Goal: Communication & Community: Answer question/provide support

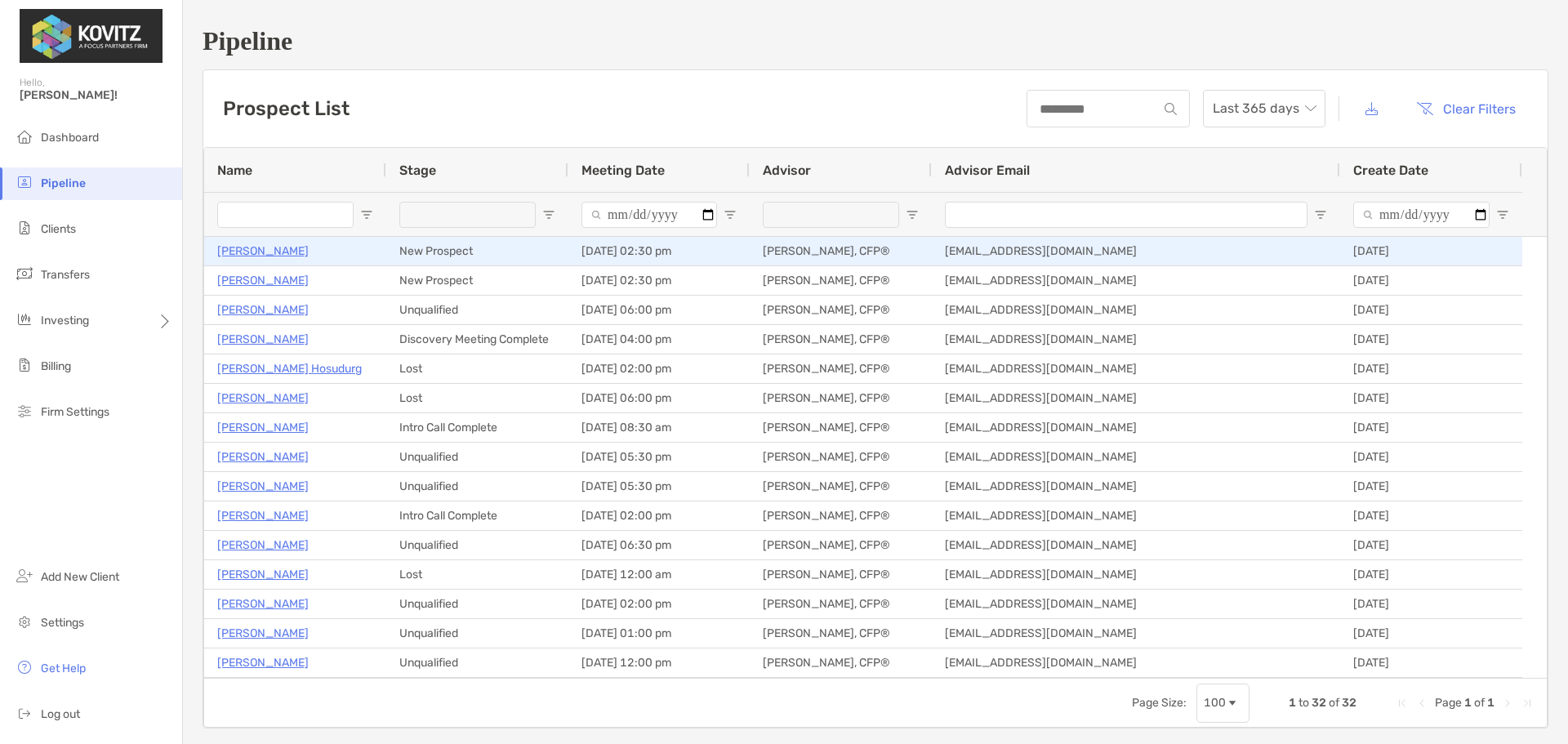
click at [272, 250] on p "[PERSON_NAME]" at bounding box center [263, 251] width 92 height 20
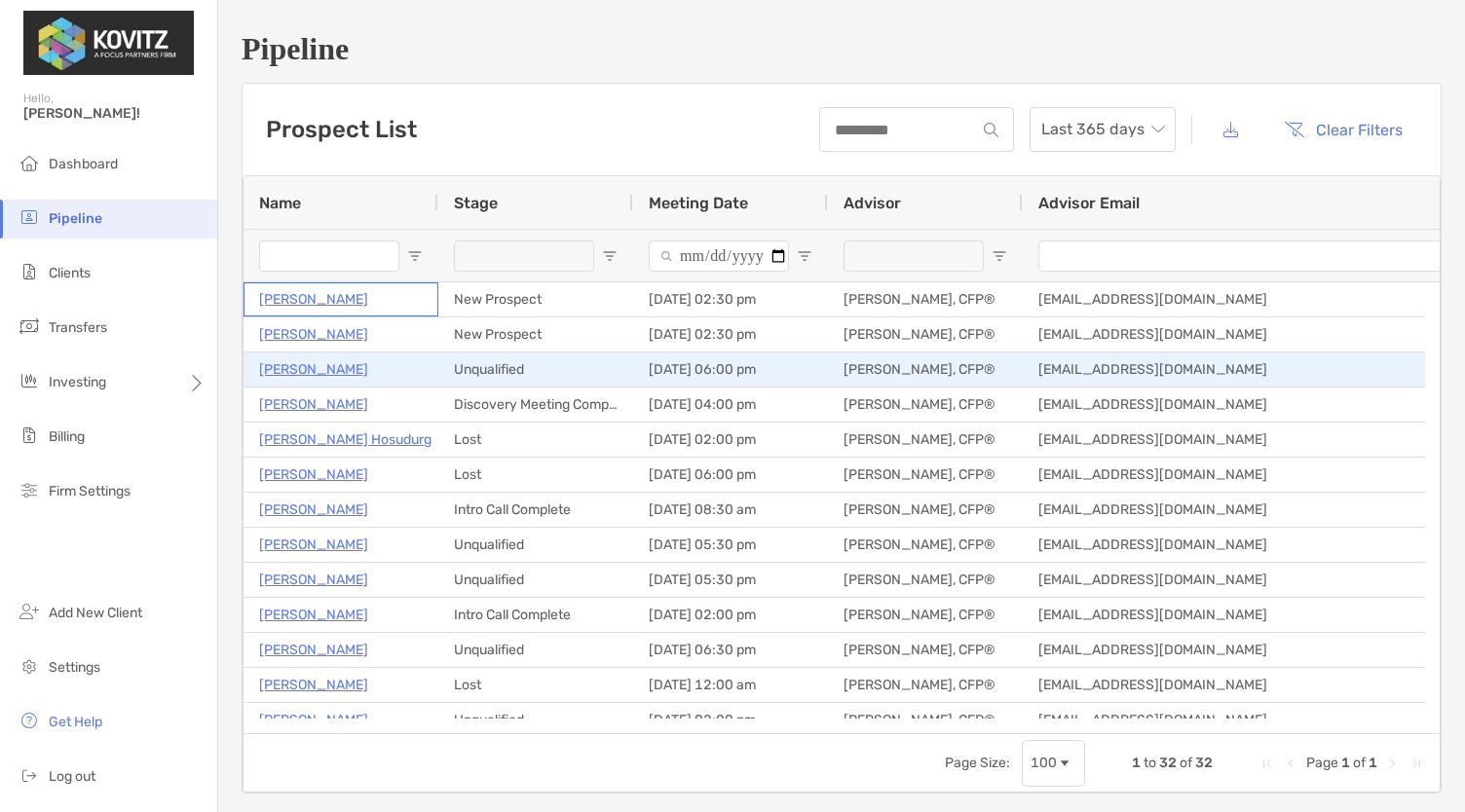
scroll to position [28, 0]
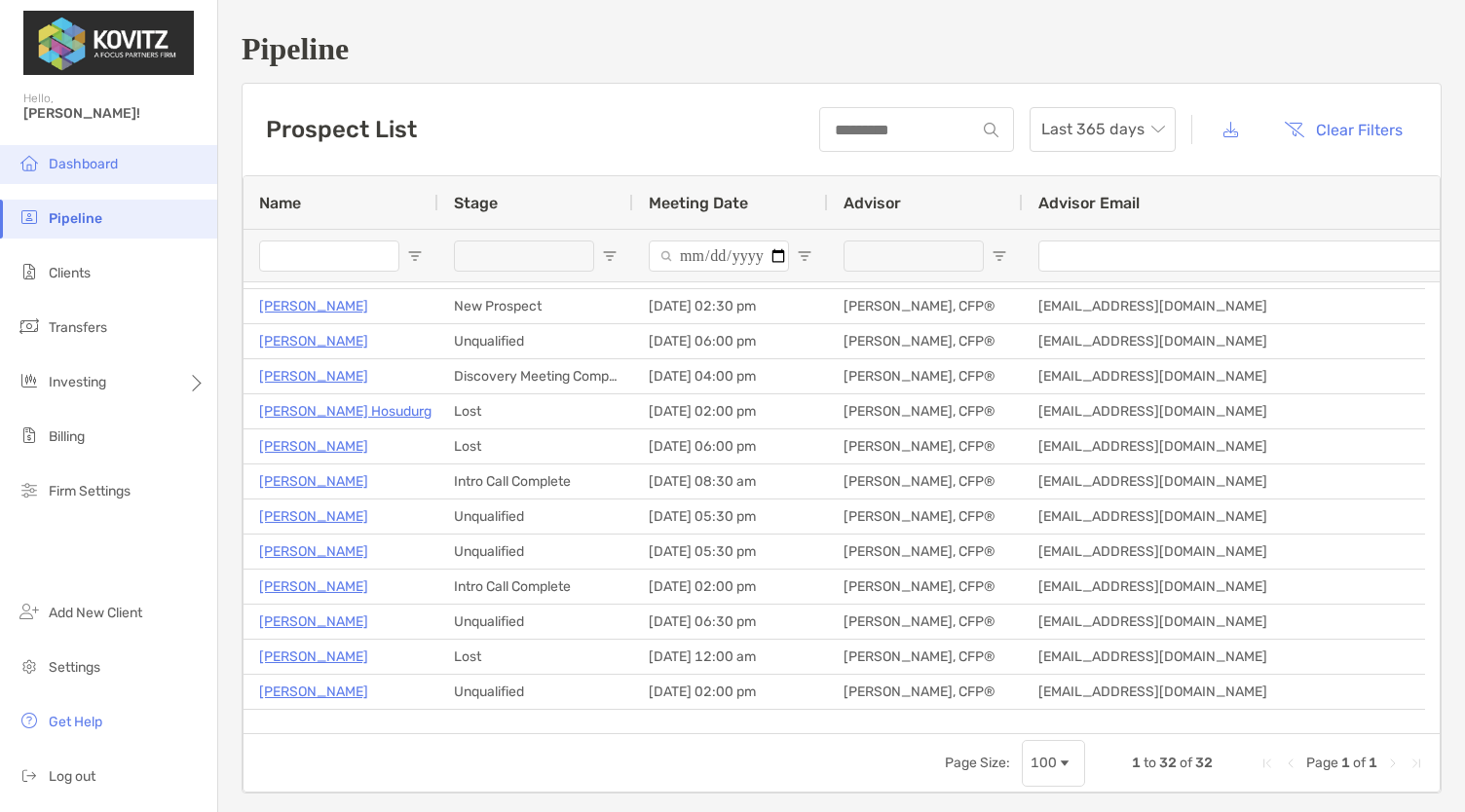
click at [92, 162] on span "Dashboard" at bounding box center [83, 163] width 69 height 17
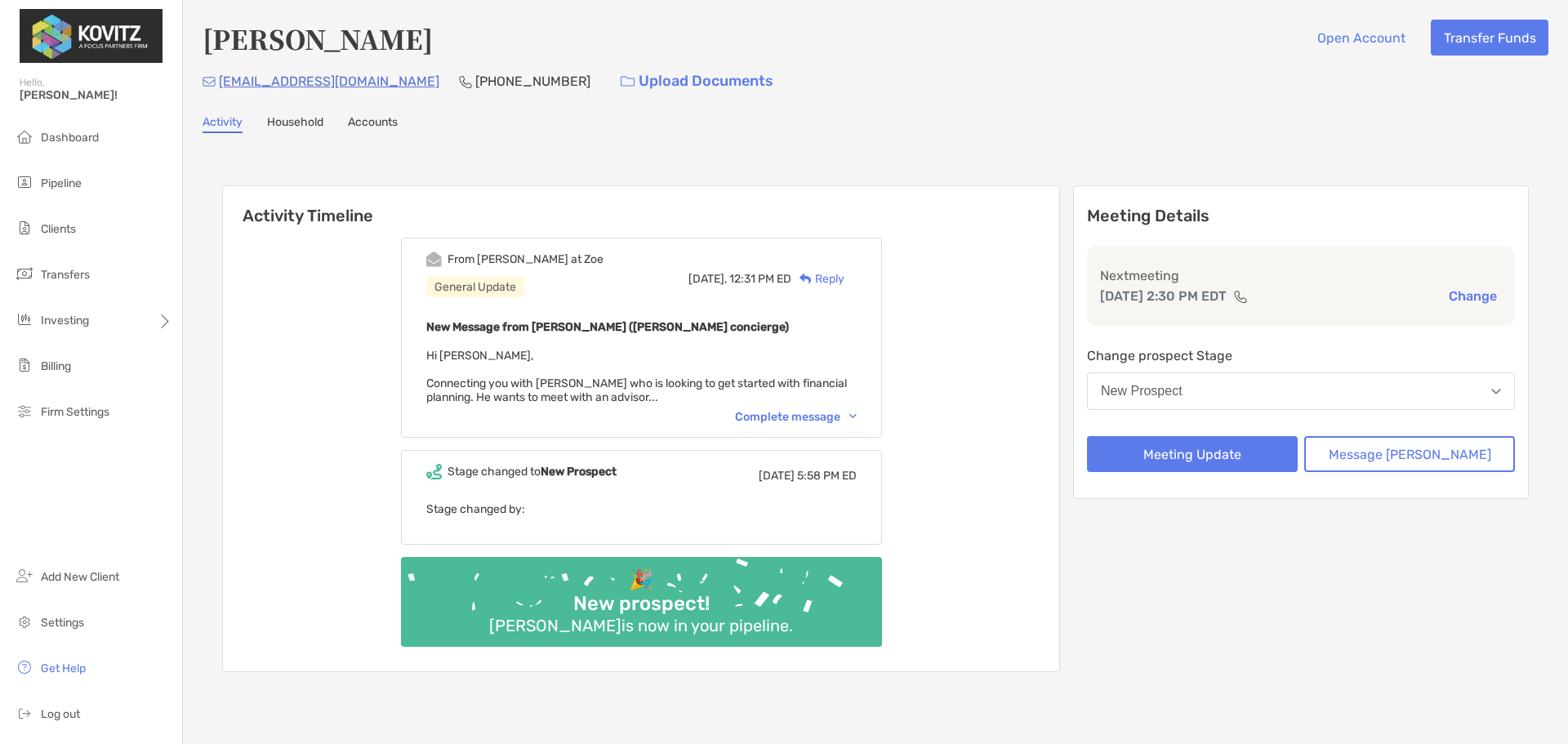
click at [798, 418] on div "Complete message" at bounding box center [796, 416] width 121 height 14
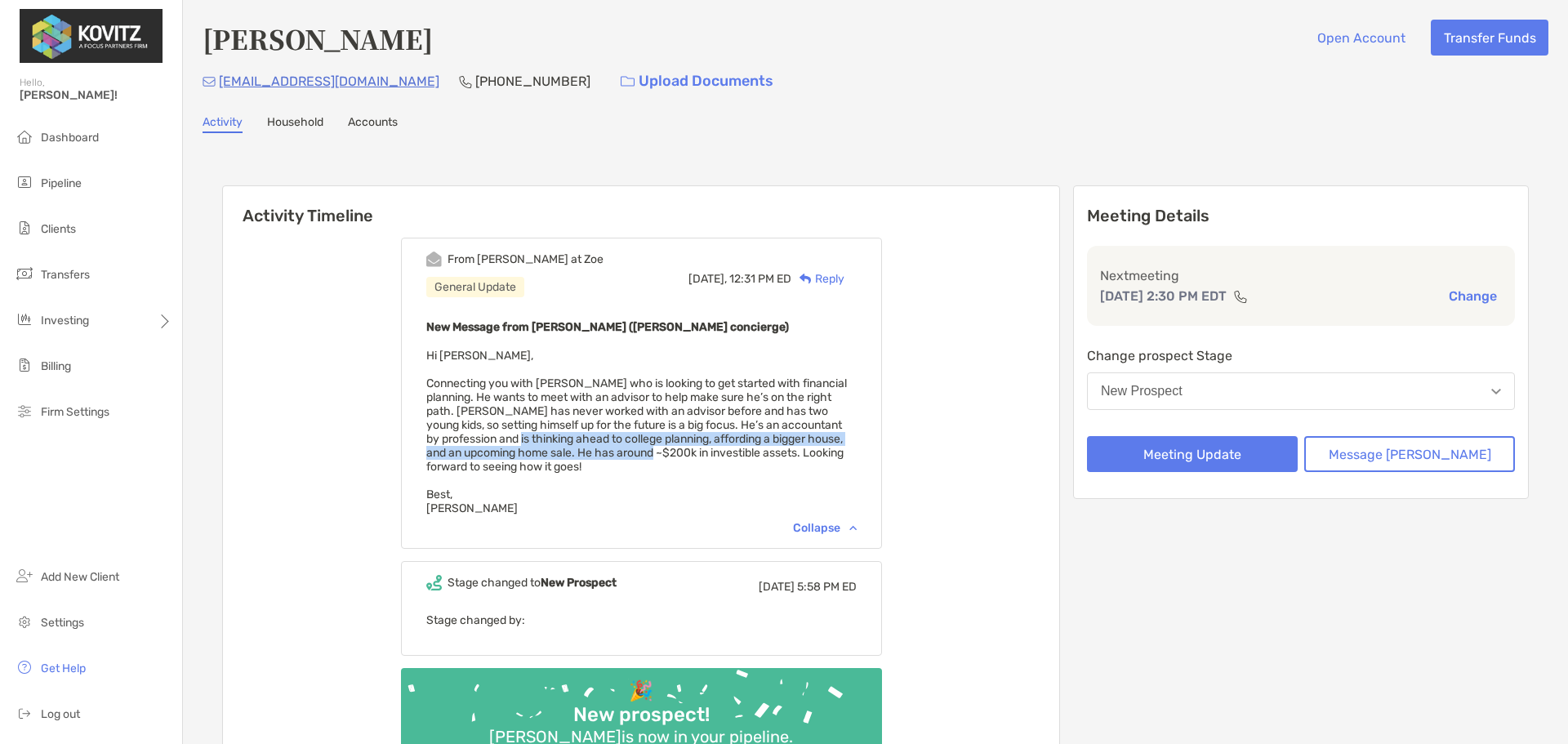
drag, startPoint x: 559, startPoint y: 438, endPoint x: 720, endPoint y: 455, distance: 161.9
click at [720, 455] on span "Hi [PERSON_NAME], Connecting you with [PERSON_NAME] who is looking to get start…" at bounding box center [636, 432] width 420 height 166
click at [844, 281] on div "Reply" at bounding box center [818, 279] width 53 height 17
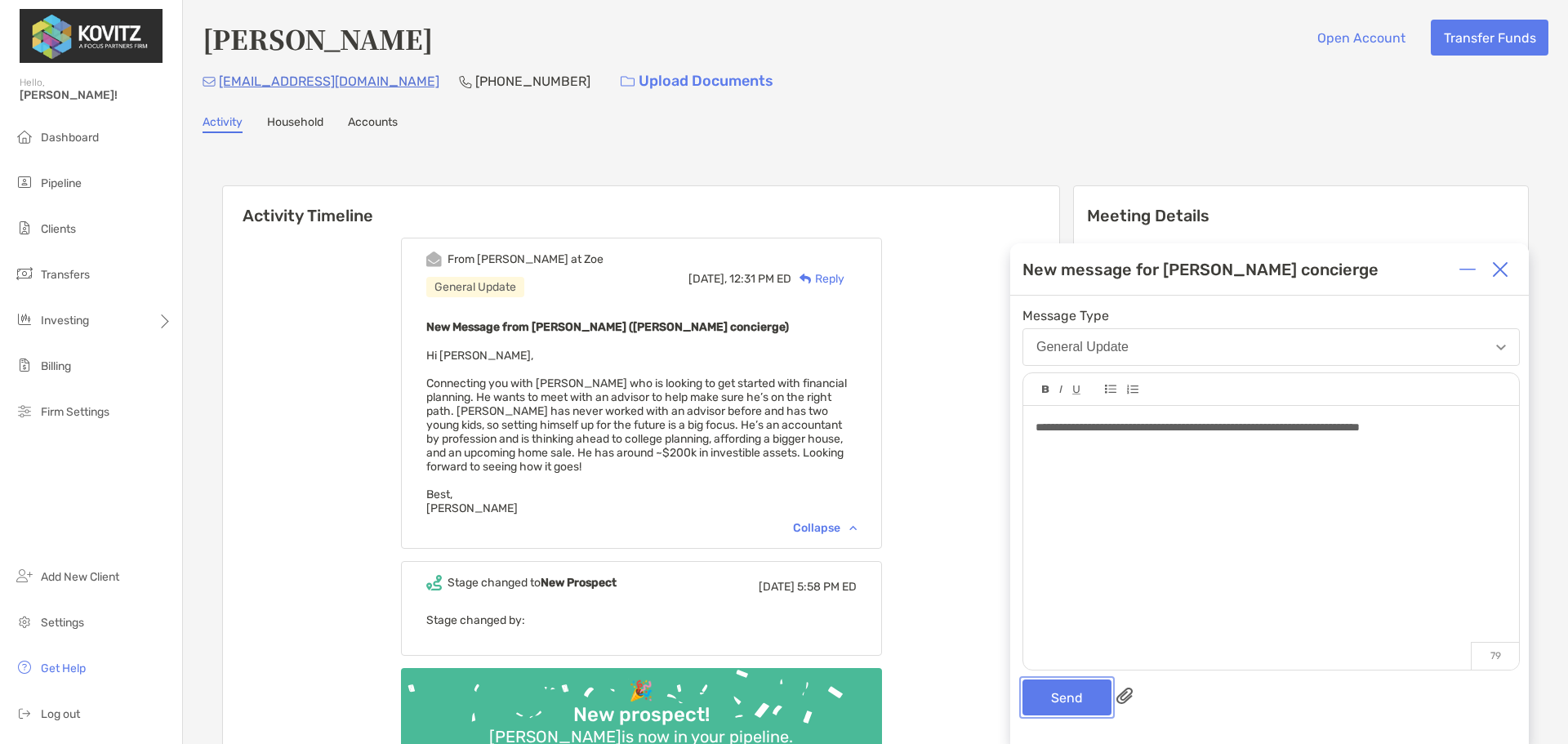
click at [1075, 703] on button "Send" at bounding box center [1067, 697] width 89 height 36
